Goal: Task Accomplishment & Management: Manage account settings

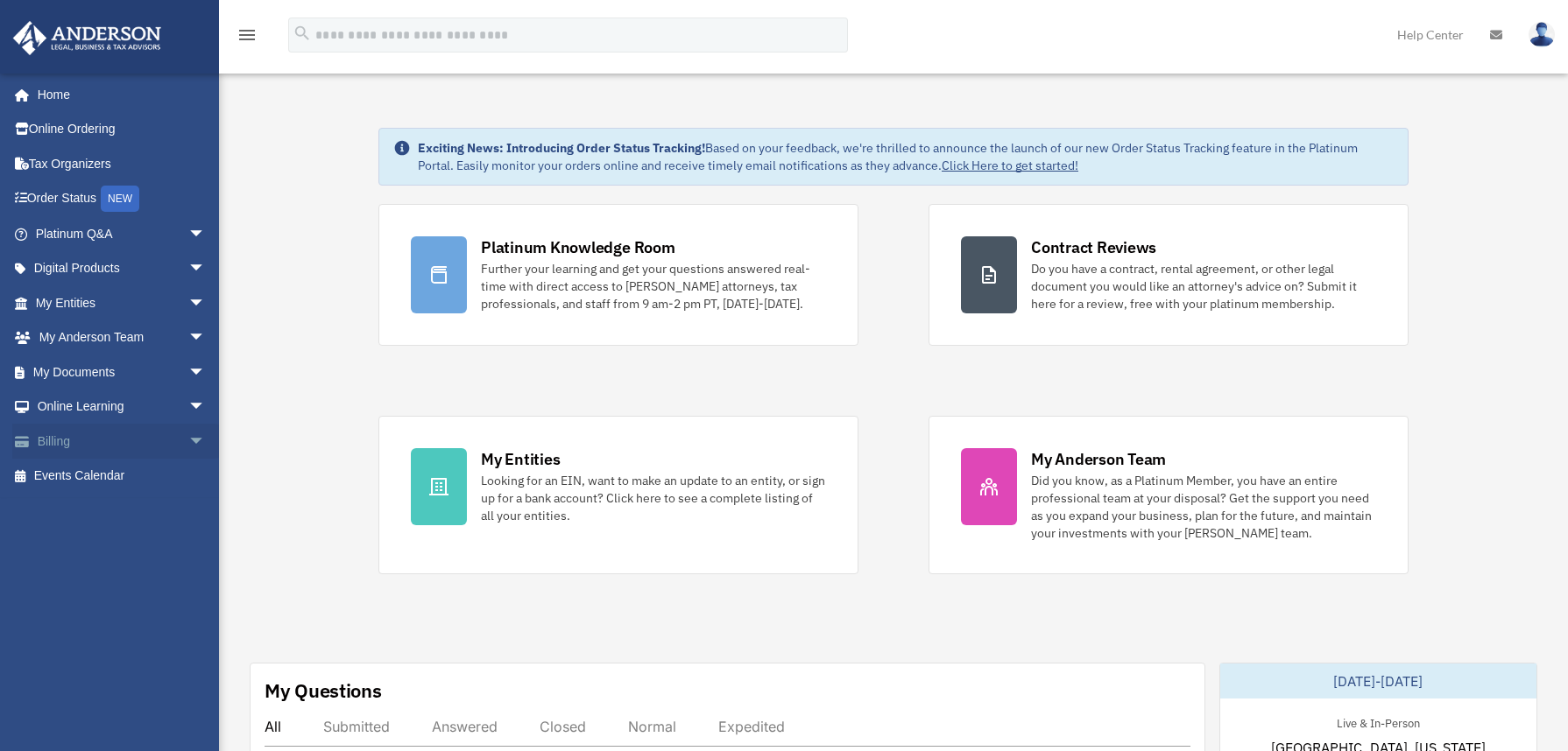
click at [76, 441] on link "Billing arrow_drop_down" at bounding box center [121, 441] width 220 height 35
click at [191, 442] on span "arrow_drop_down" at bounding box center [205, 442] width 35 height 36
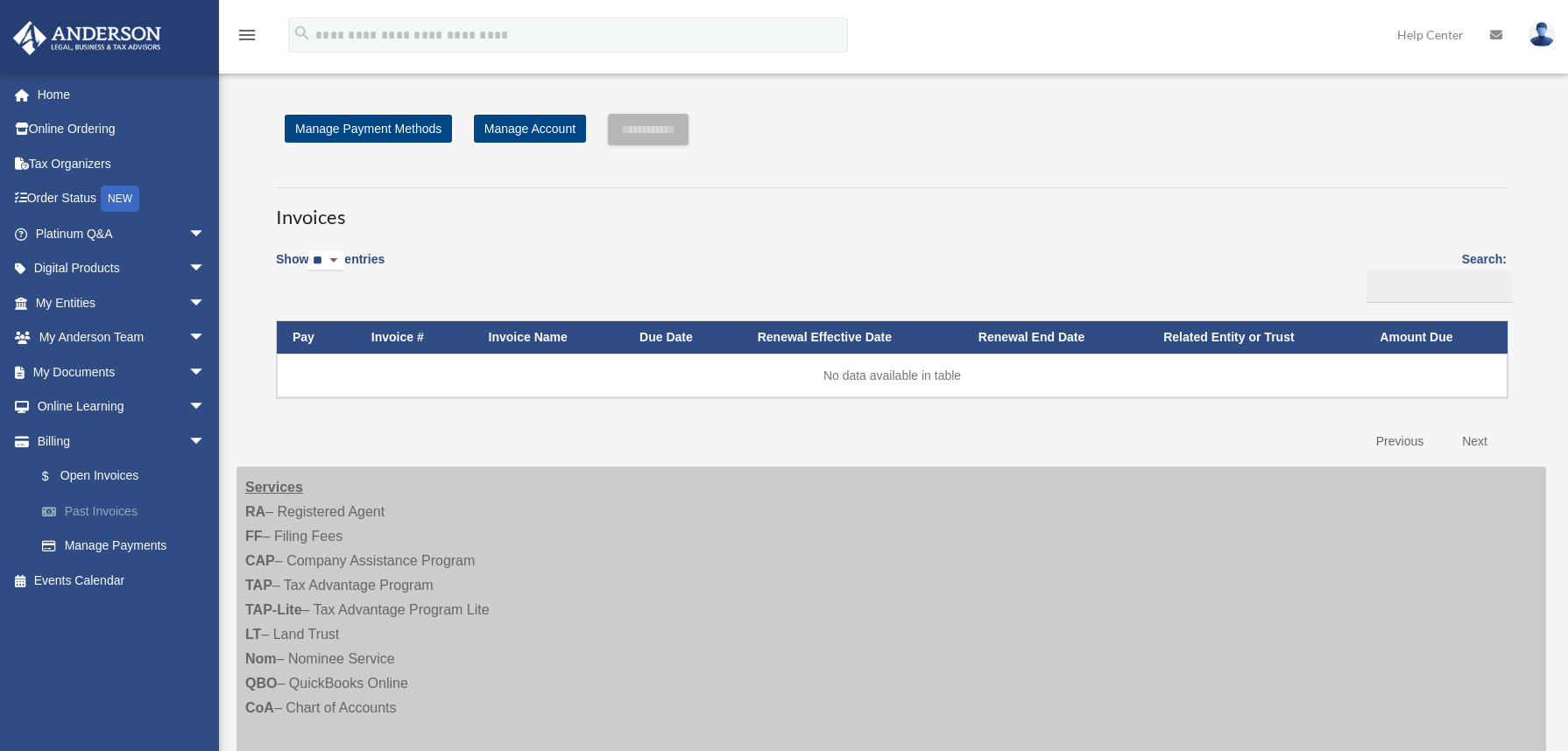
click at [103, 510] on link "Past Invoices" at bounding box center [128, 510] width 208 height 35
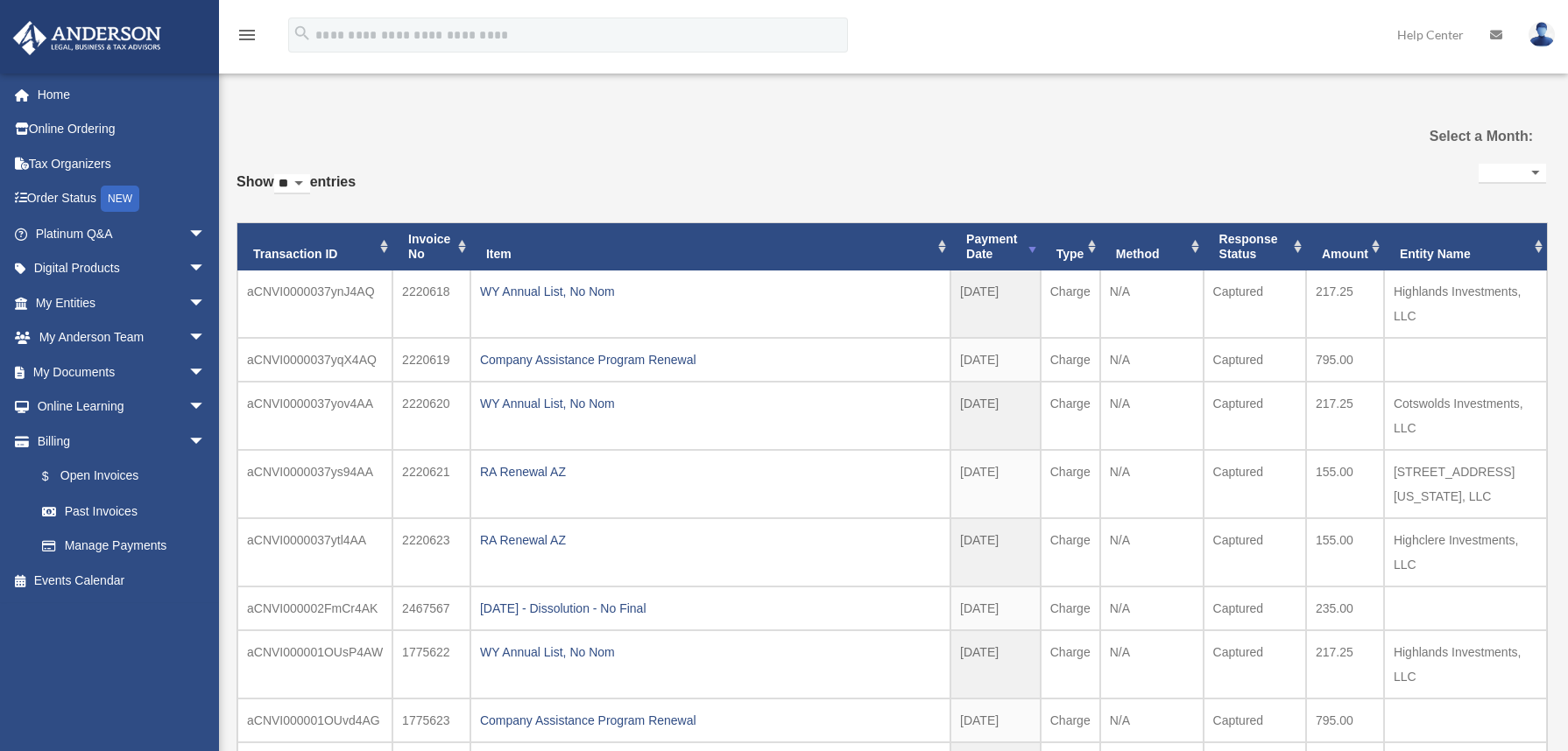
select select
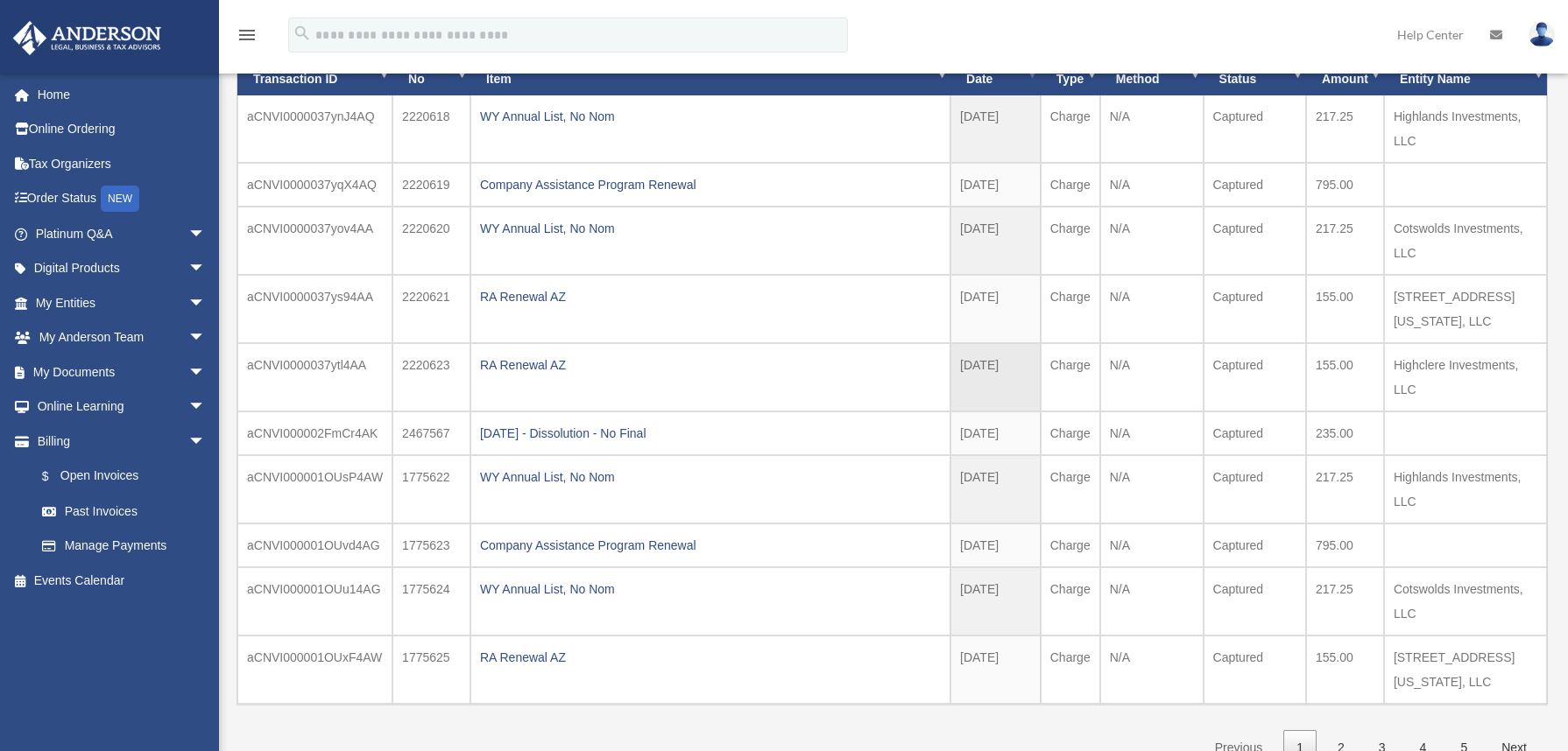
scroll to position [88, 0]
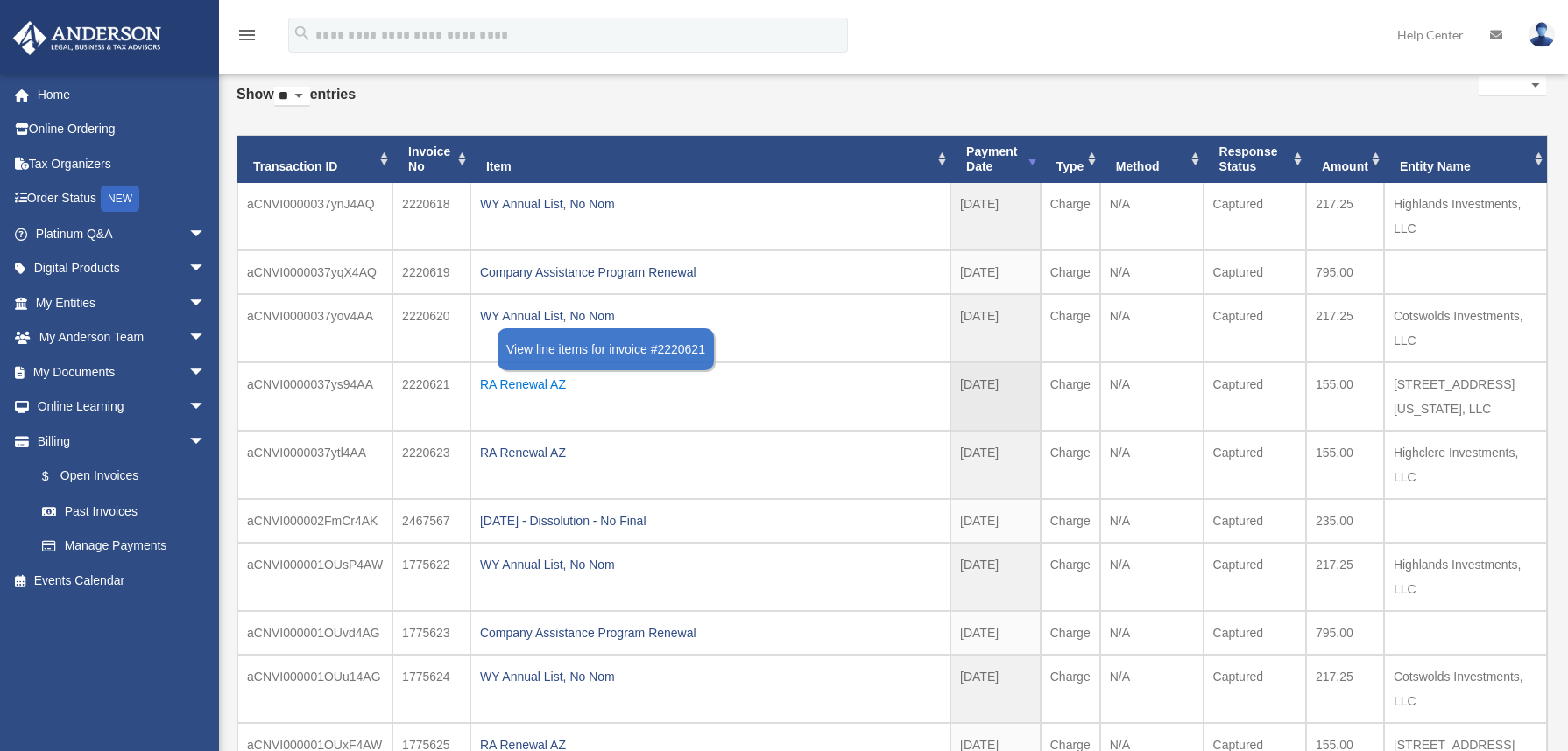
click at [516, 383] on div "RA Renewal AZ" at bounding box center [709, 384] width 461 height 25
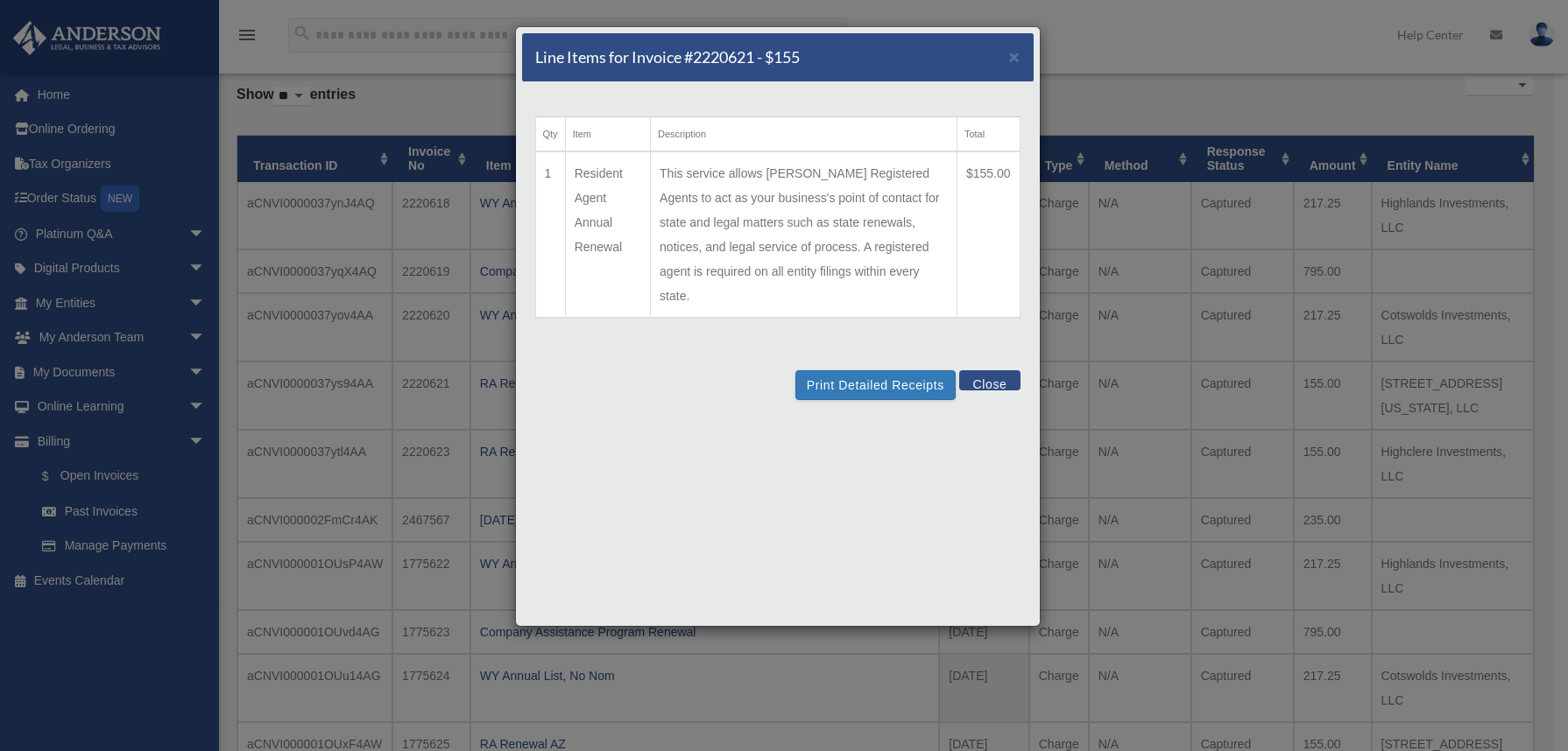
click at [1029, 65] on div "Line Items for Invoice #2220621 - $155 ×" at bounding box center [778, 57] width 511 height 49
click at [1012, 56] on span "×" at bounding box center [1014, 57] width 11 height 20
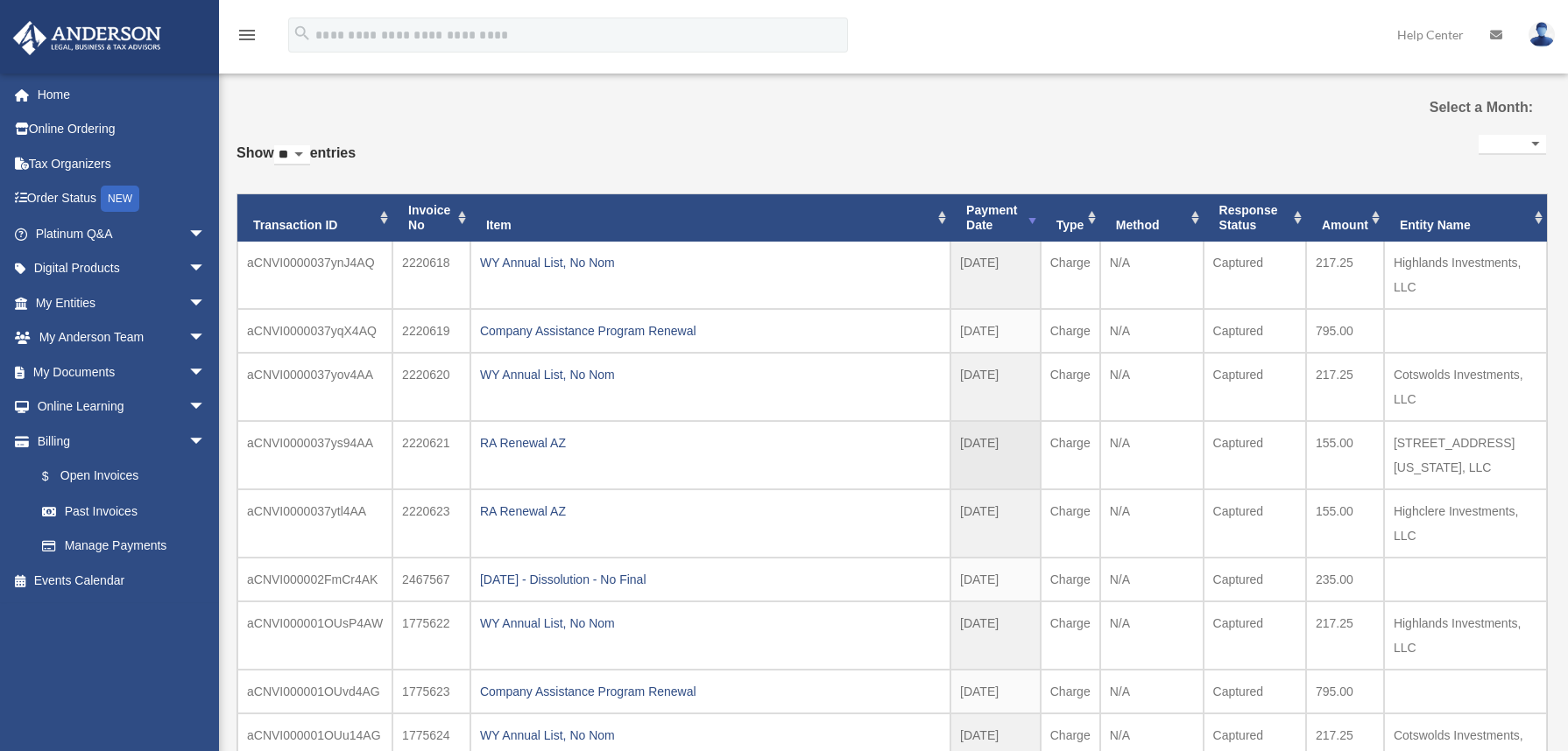
scroll to position [0, 0]
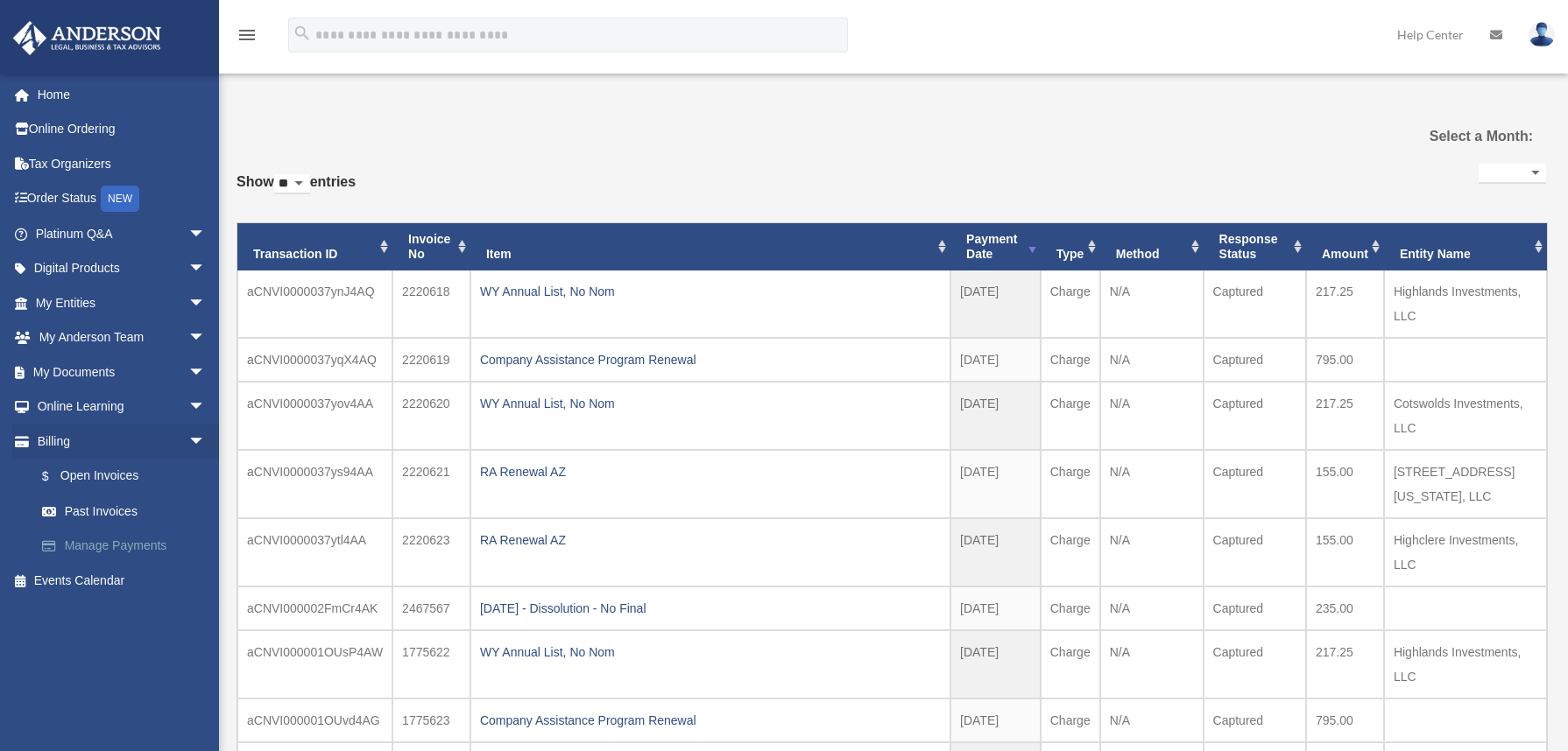
click at [103, 536] on link "Manage Payments" at bounding box center [128, 546] width 208 height 35
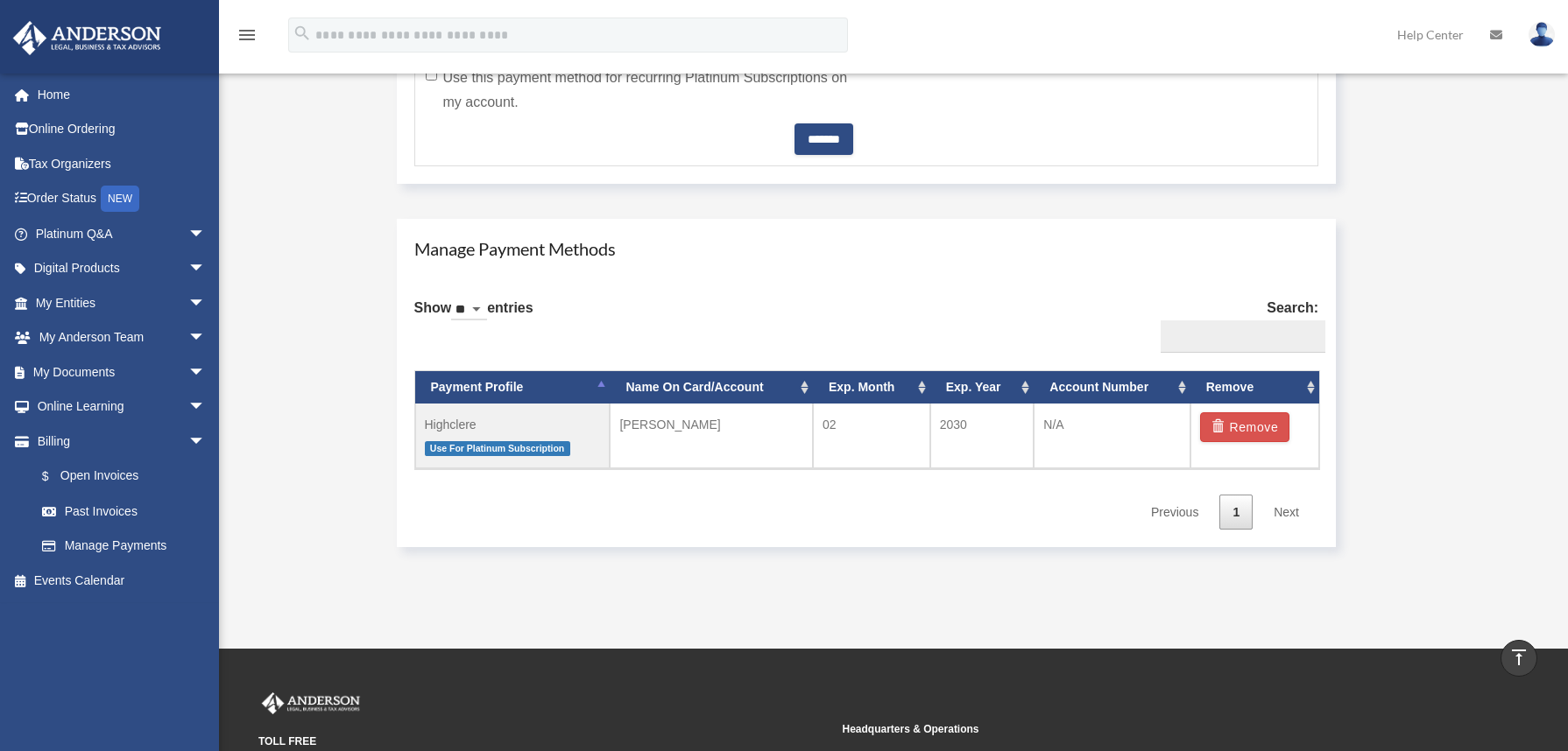
scroll to position [875, 0]
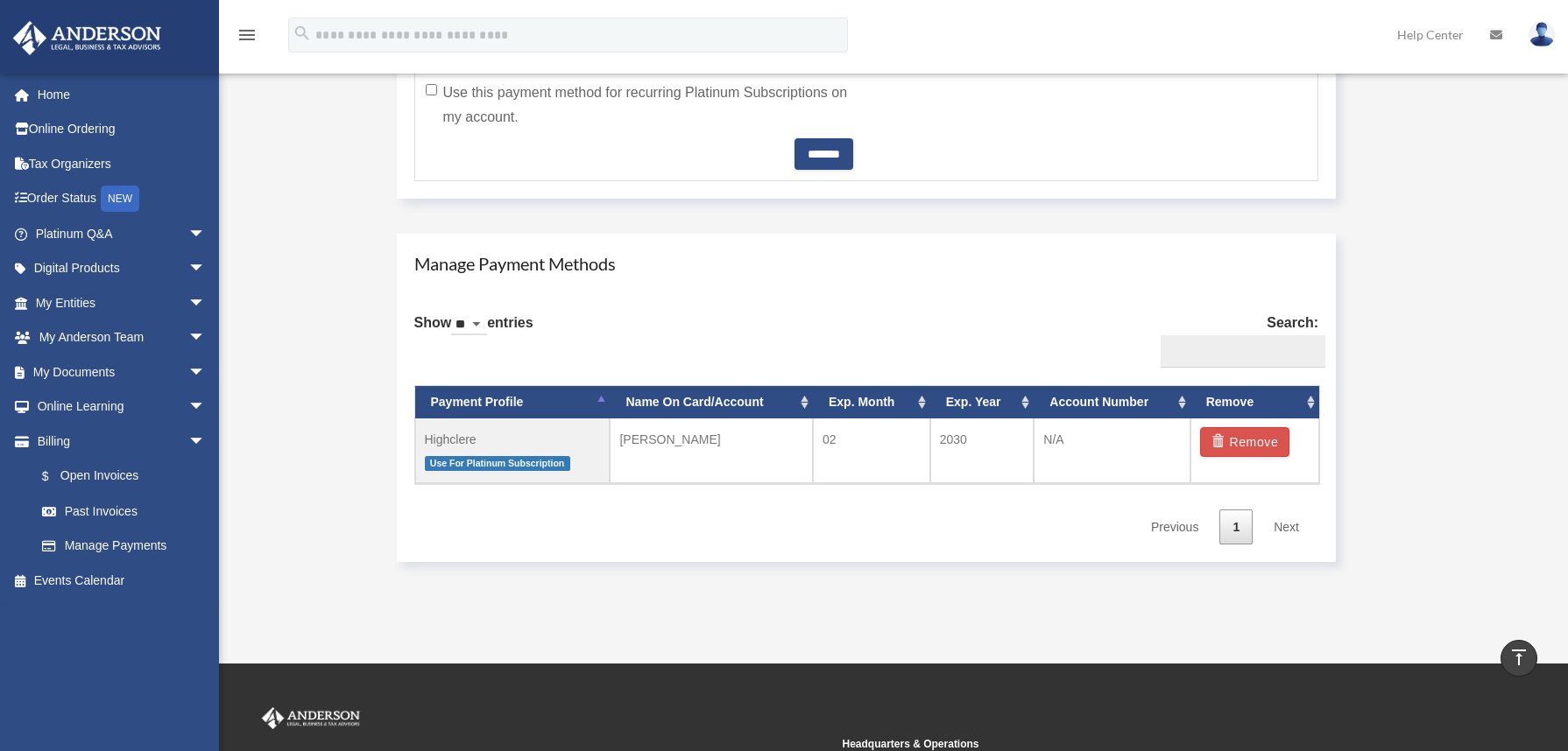
click at [1291, 532] on link "Next" at bounding box center [1286, 527] width 52 height 36
click at [1290, 524] on link "Next" at bounding box center [1286, 527] width 52 height 36
click at [92, 539] on link "Manage Payments" at bounding box center [128, 546] width 208 height 35
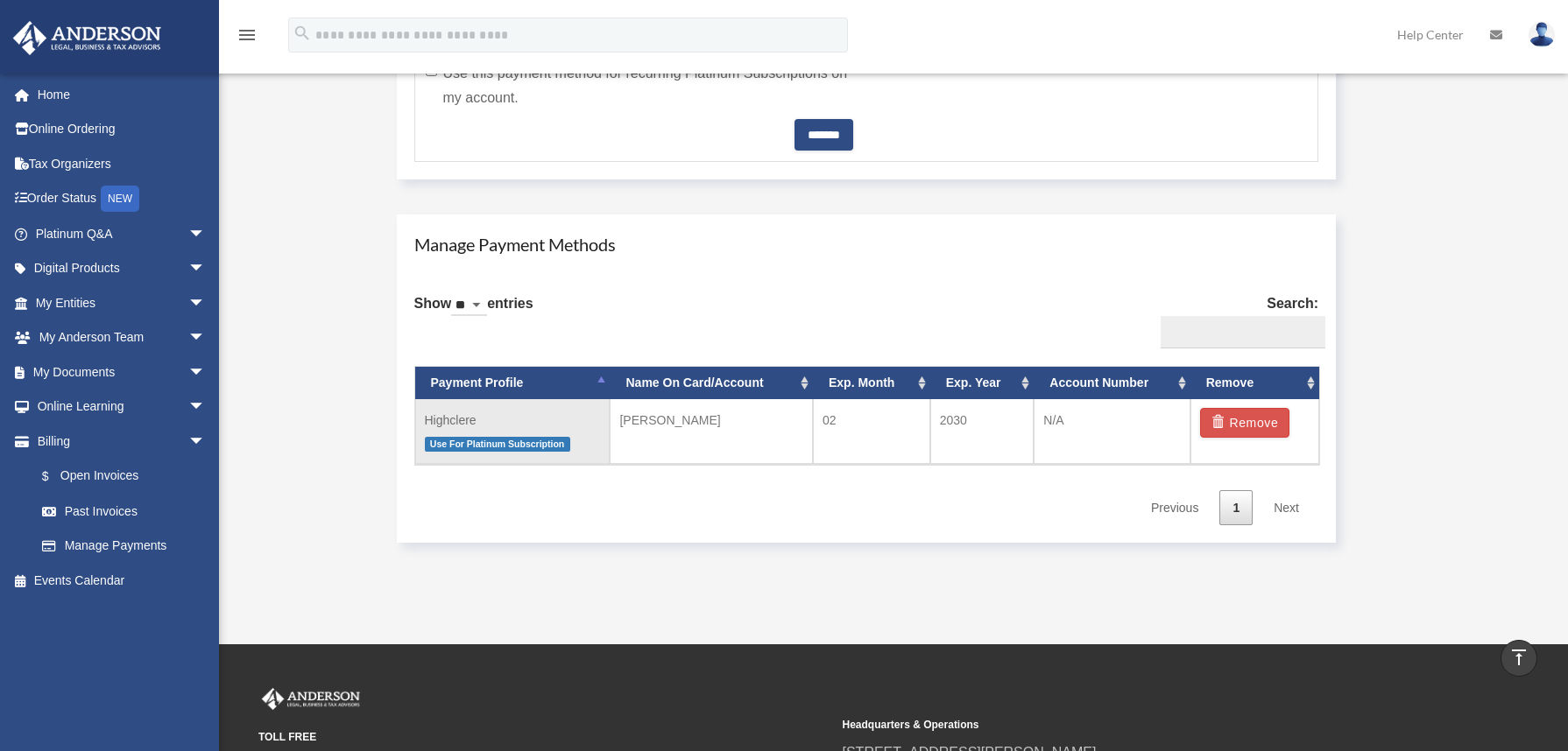
scroll to position [875, 0]
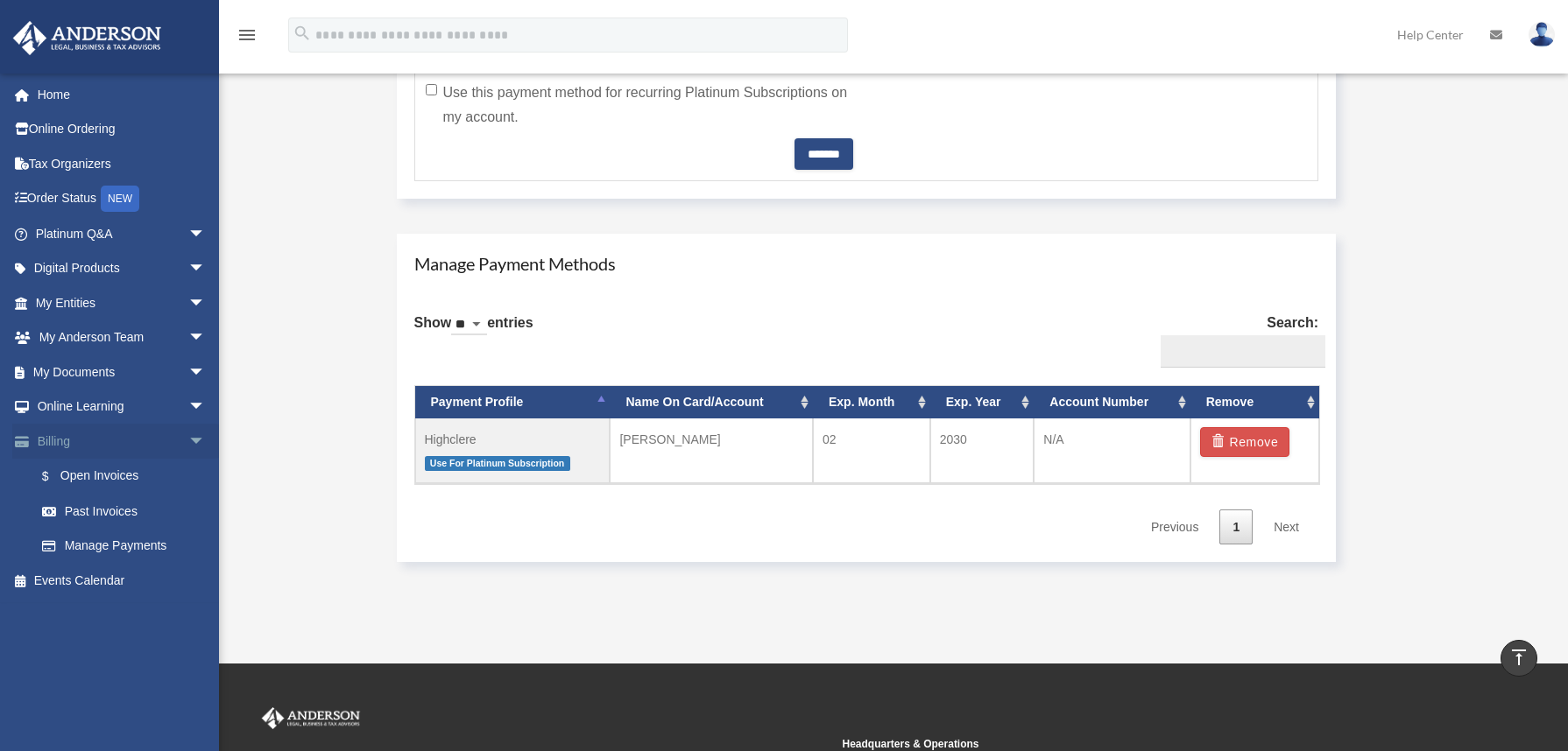
click at [103, 441] on link "Billing arrow_drop_down" at bounding box center [121, 441] width 220 height 35
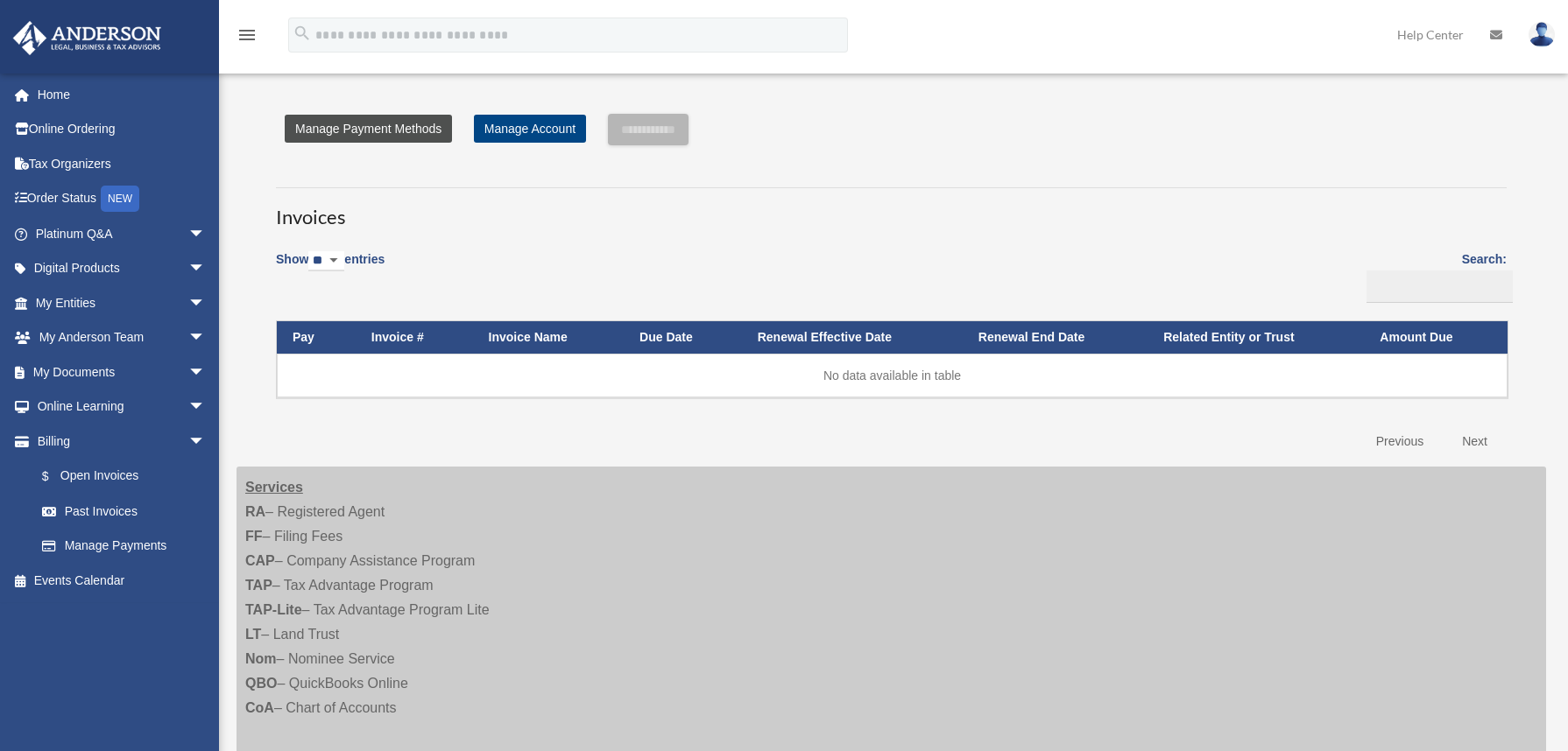
click at [401, 127] on link "Manage Payment Methods" at bounding box center [368, 128] width 167 height 28
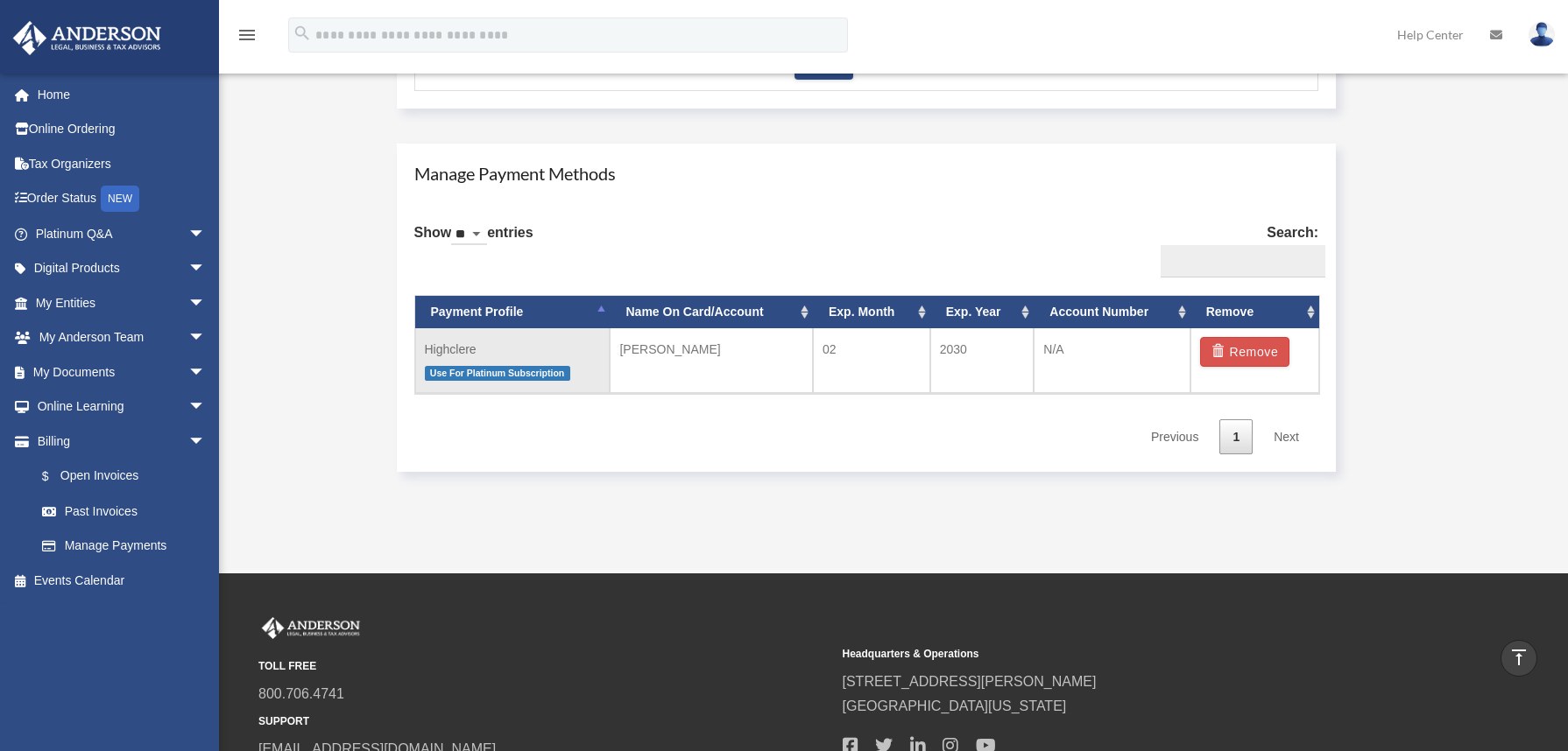
scroll to position [941, 0]
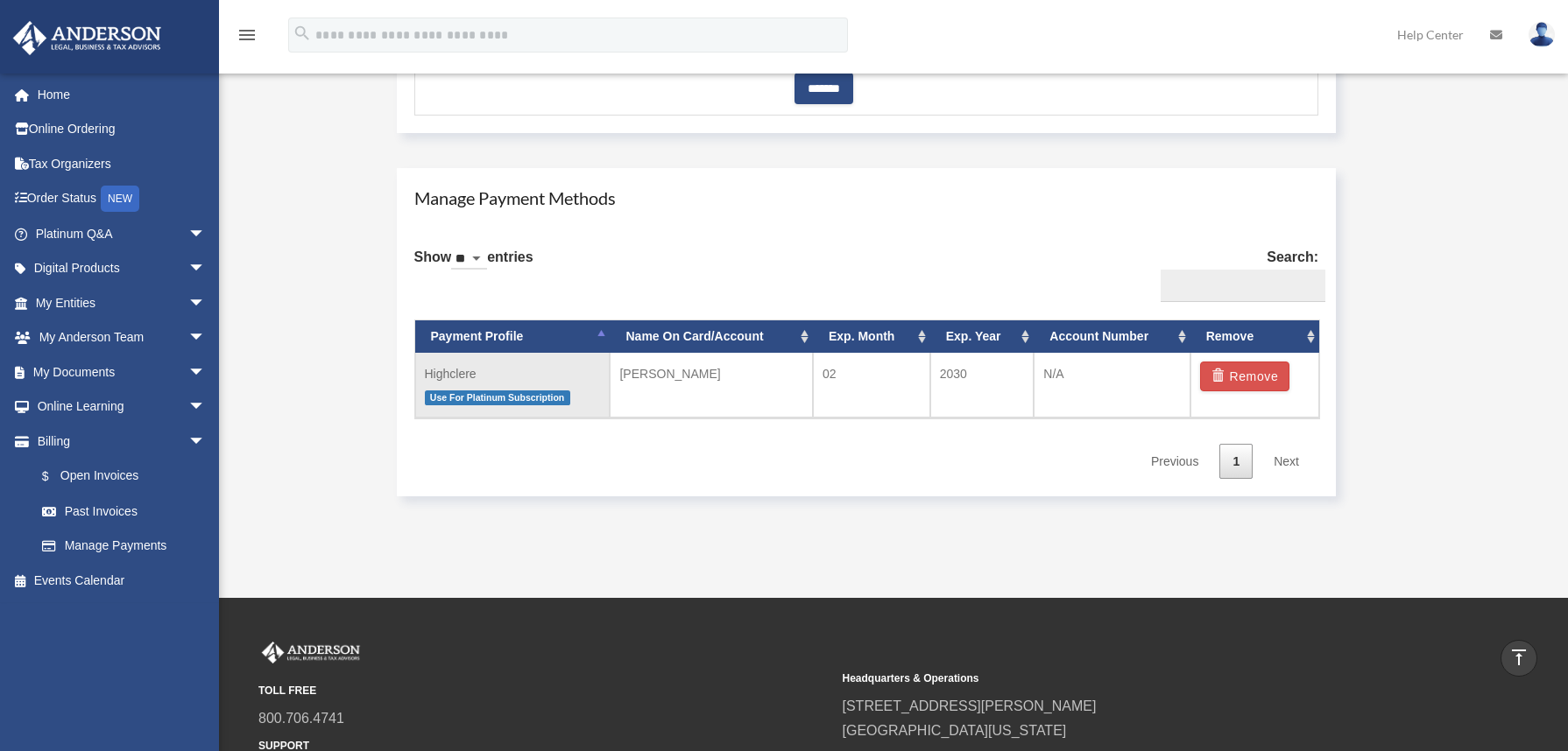
click at [514, 385] on td "Highclere Use For Platinum Subscription" at bounding box center [512, 385] width 195 height 65
click at [449, 373] on td "Highclere Use For Platinum Subscription" at bounding box center [512, 385] width 195 height 65
click at [713, 372] on td "[PERSON_NAME]" at bounding box center [711, 385] width 203 height 65
click at [1026, 381] on td "2030" at bounding box center [982, 385] width 104 height 65
click at [1157, 386] on td "N/A" at bounding box center [1111, 385] width 156 height 65
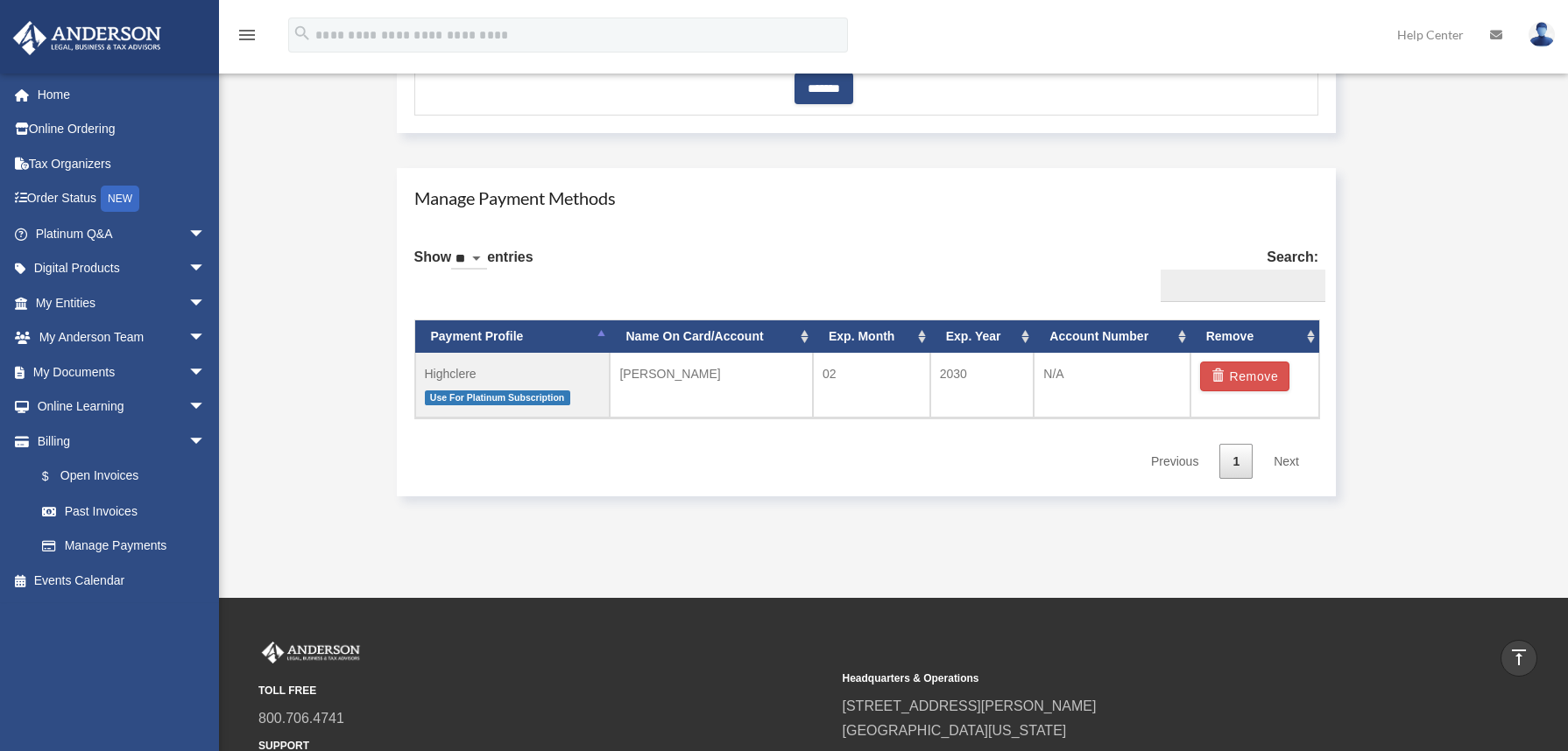
click at [1113, 331] on th "Account Number" at bounding box center [1111, 336] width 156 height 33
click at [702, 336] on th "Name On Card/Account" at bounding box center [711, 336] width 203 height 33
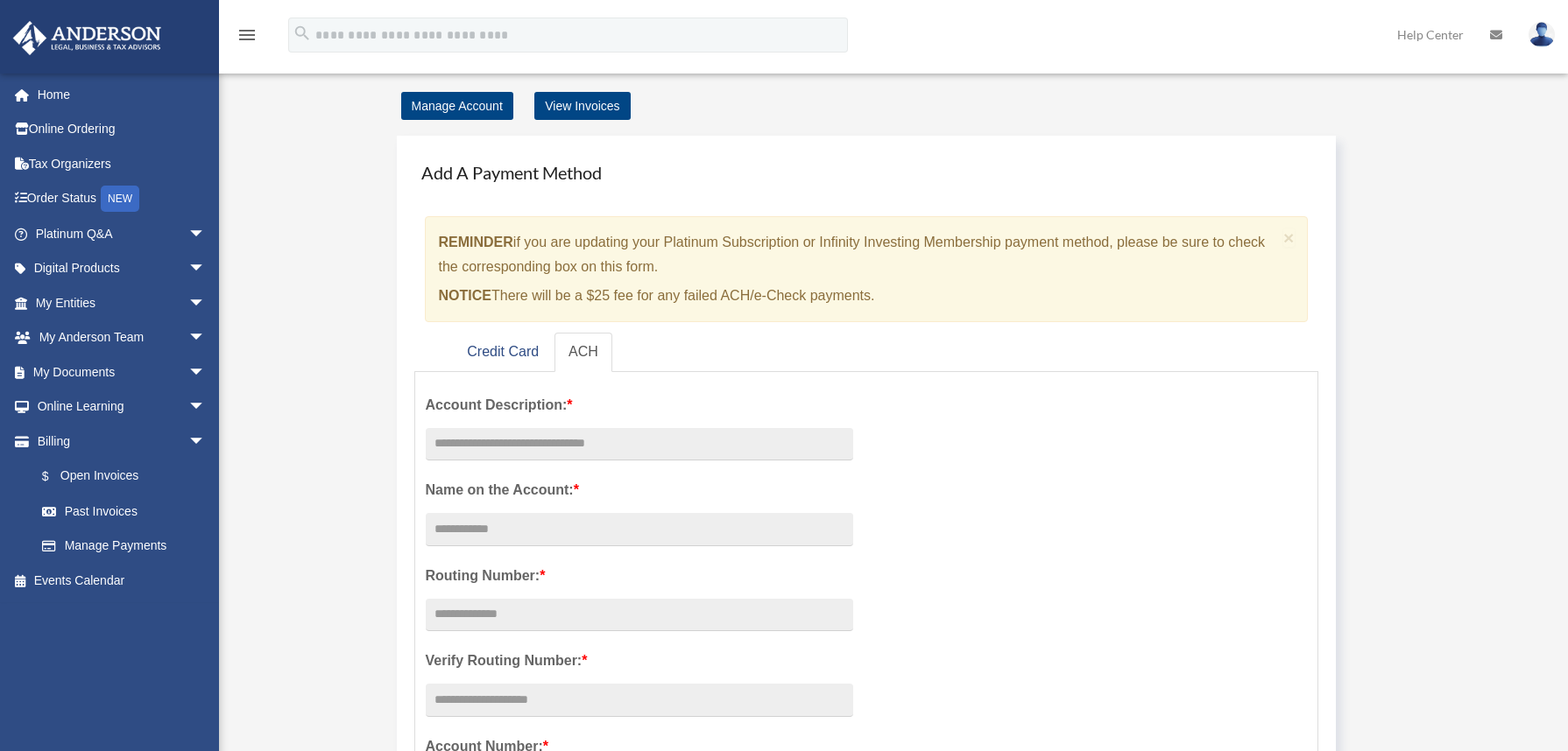
scroll to position [0, 0]
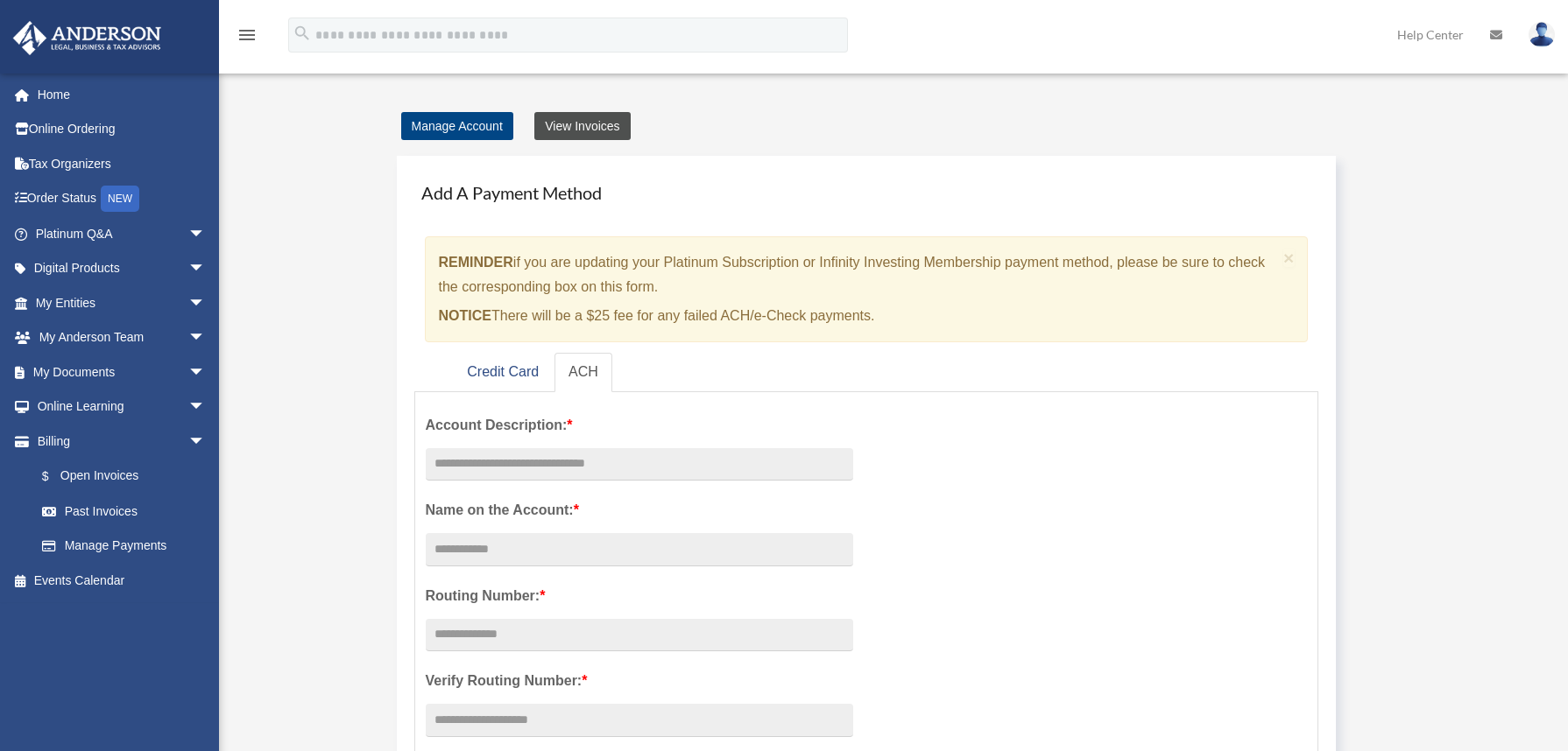
click at [582, 126] on link "View Invoices" at bounding box center [582, 126] width 96 height 28
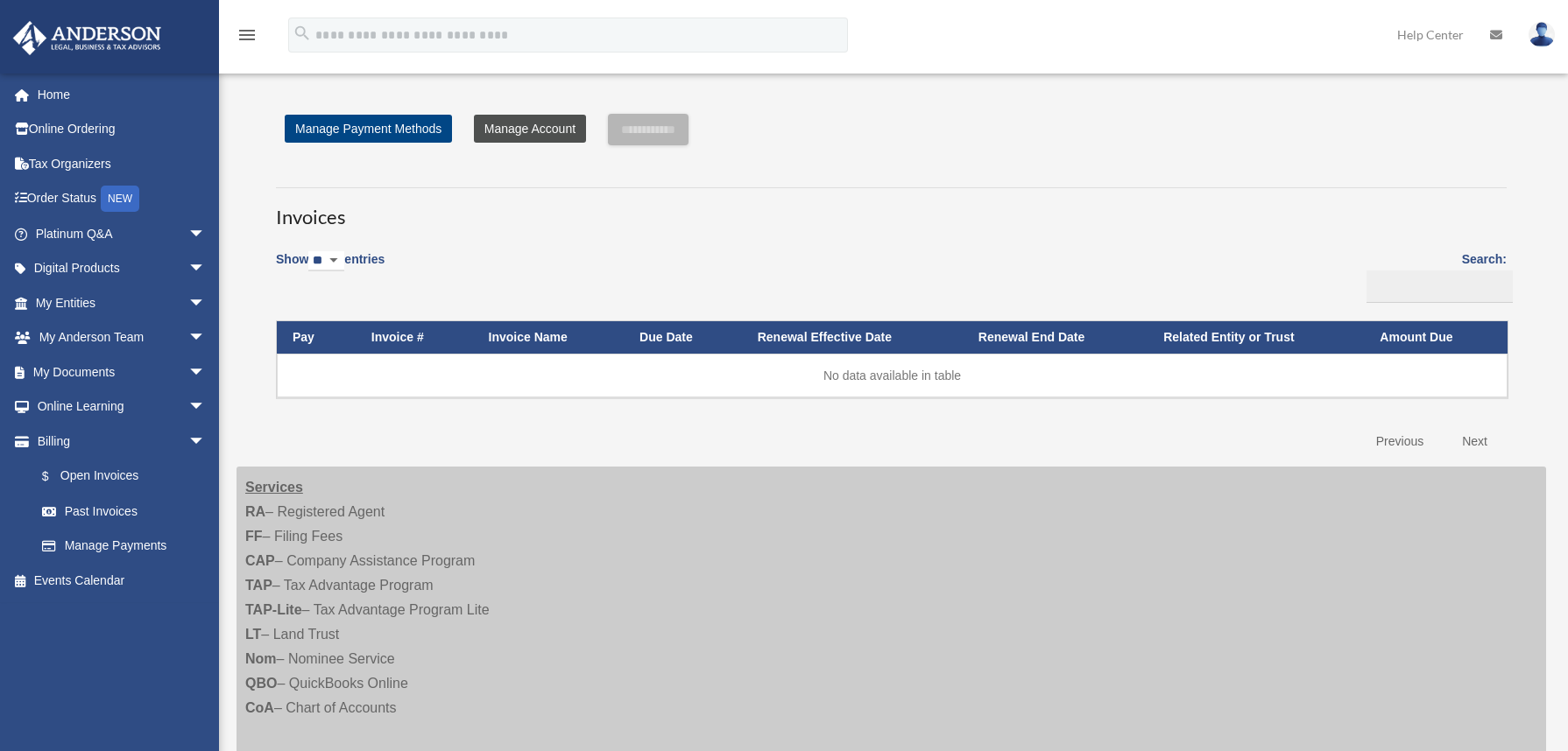
click at [533, 129] on link "Manage Account" at bounding box center [529, 128] width 112 height 28
